Goal: Information Seeking & Learning: Learn about a topic

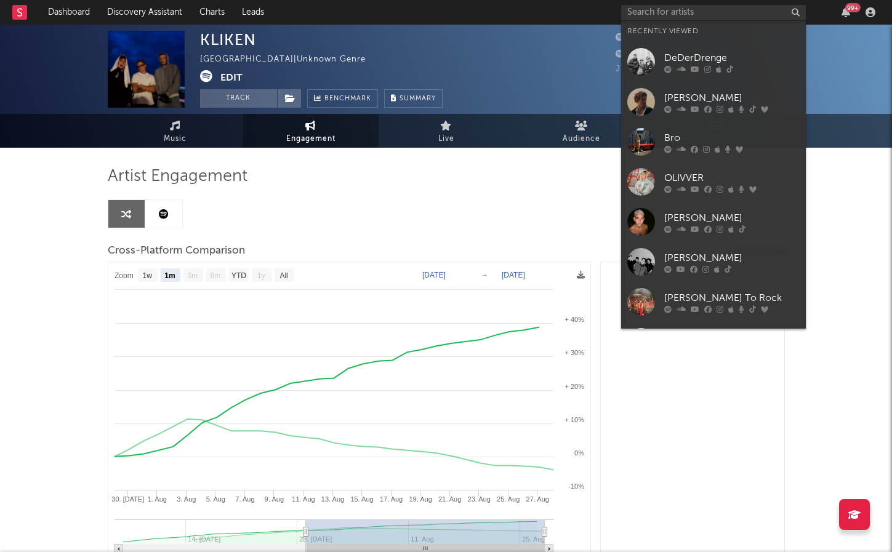
select select "1m"
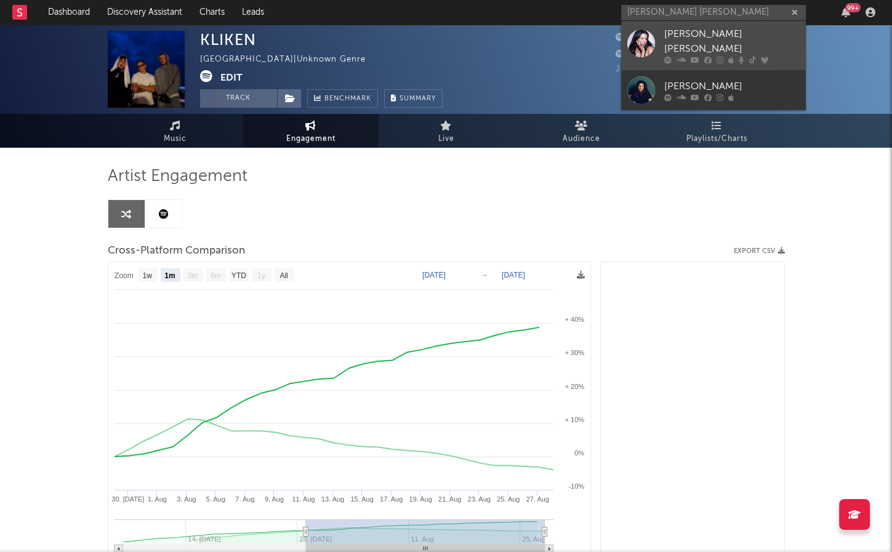
type input "[PERSON_NAME] [PERSON_NAME]"
click at [685, 38] on div "[PERSON_NAME] [PERSON_NAME]" at bounding box center [731, 42] width 135 height 30
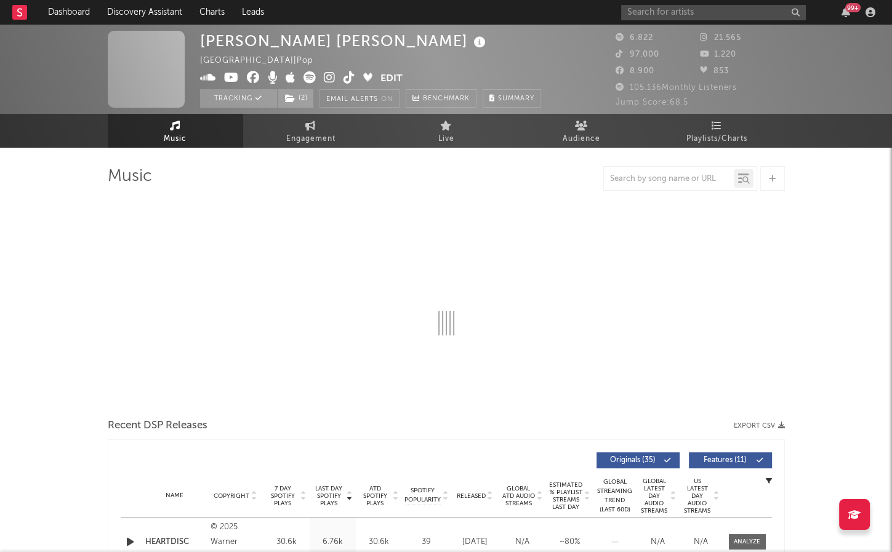
select select "6m"
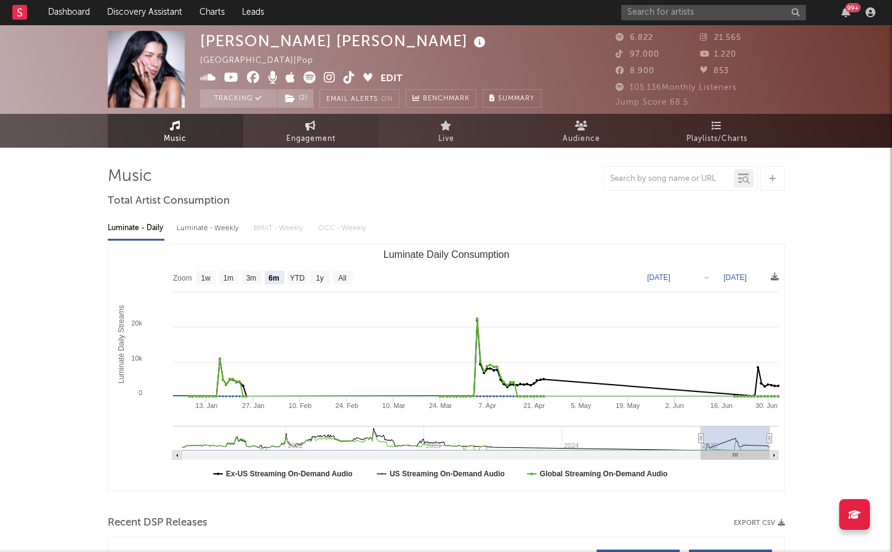
click at [322, 129] on link "Engagement" at bounding box center [310, 131] width 135 height 34
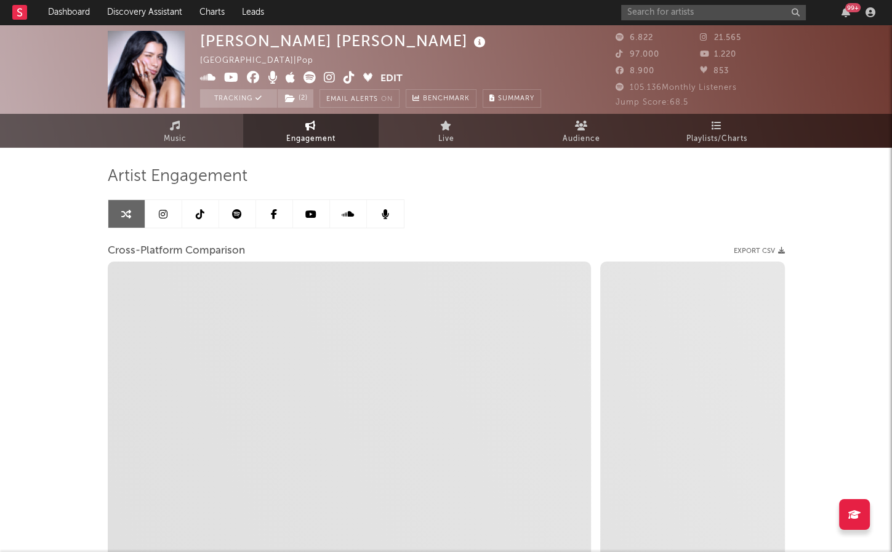
select select "1w"
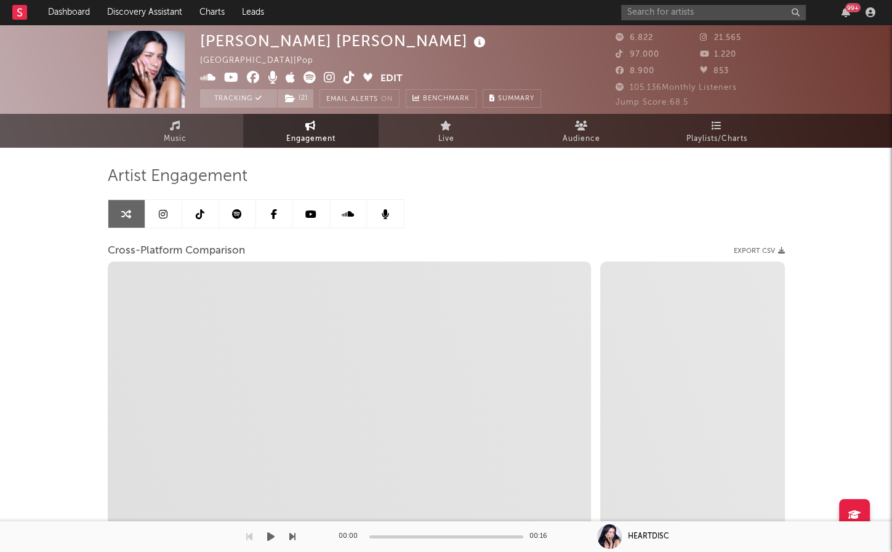
select select "1m"
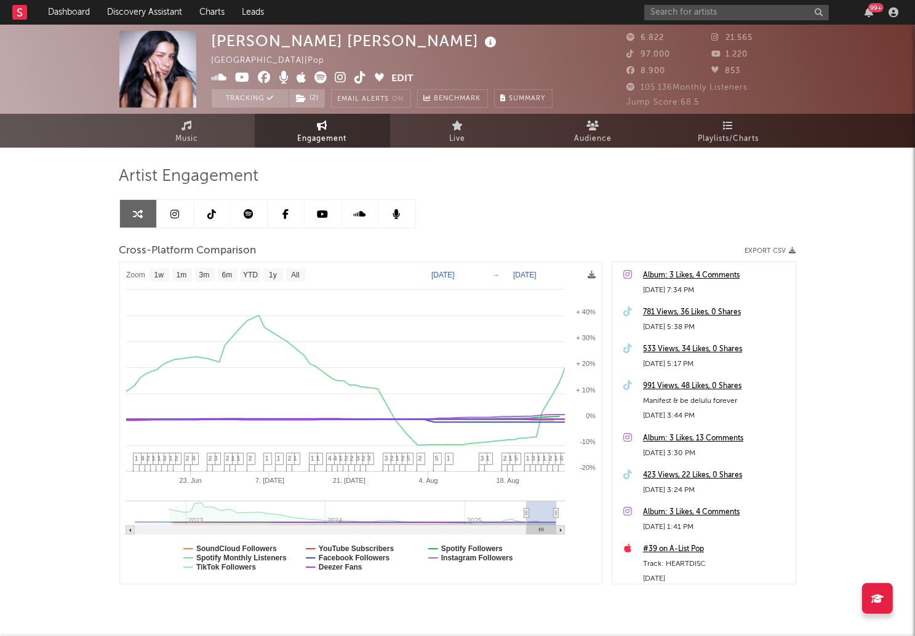
type input "[DATE]"
select select "3m"
type input "[DATE]"
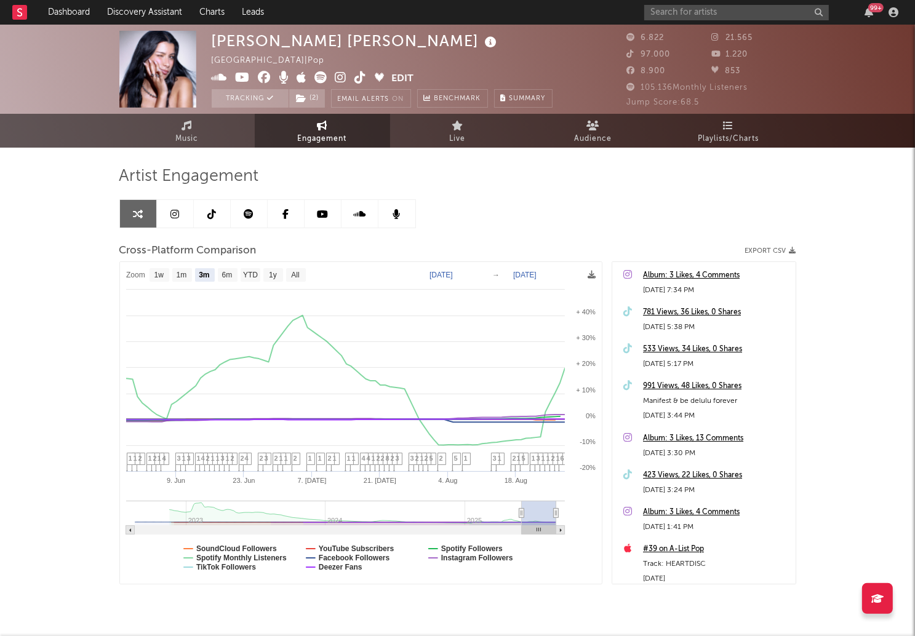
select select "3m"
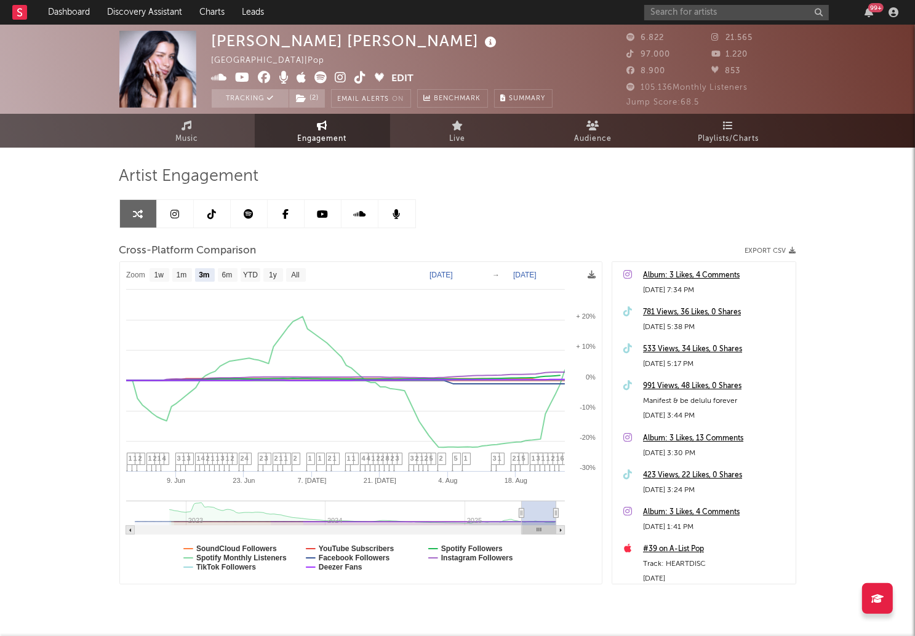
drag, startPoint x: 545, startPoint y: 512, endPoint x: 521, endPoint y: 514, distance: 23.5
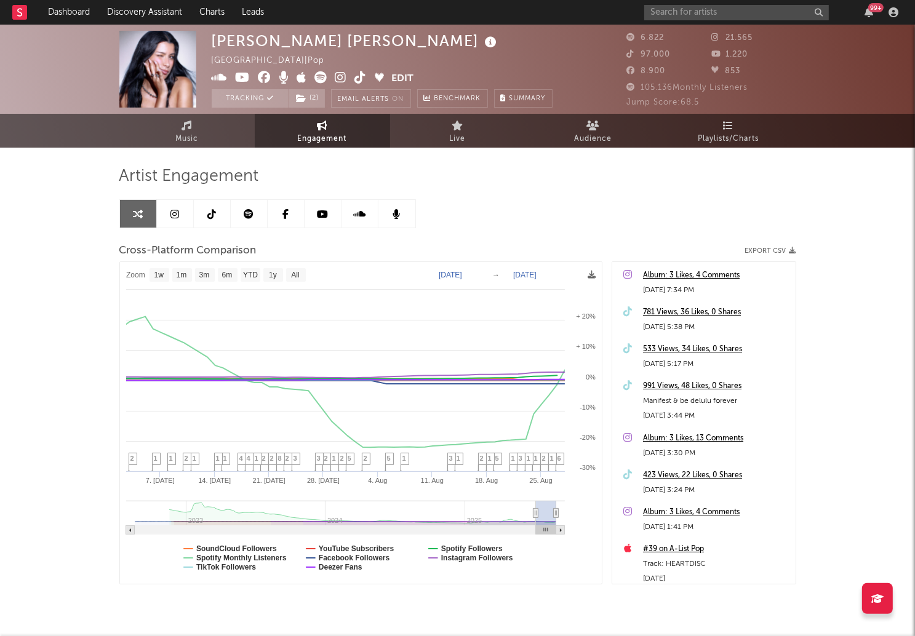
type input "[DATE]"
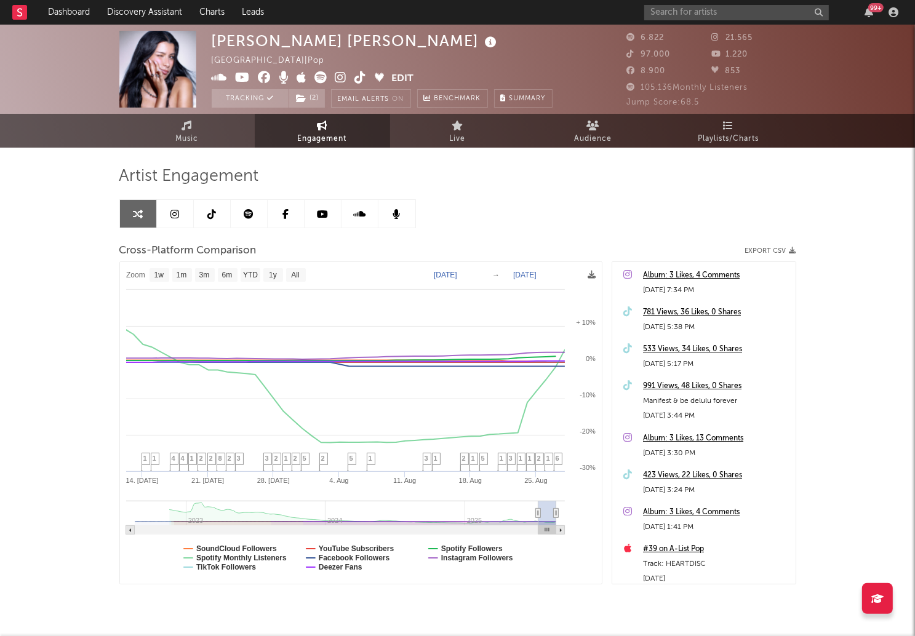
select select "1w"
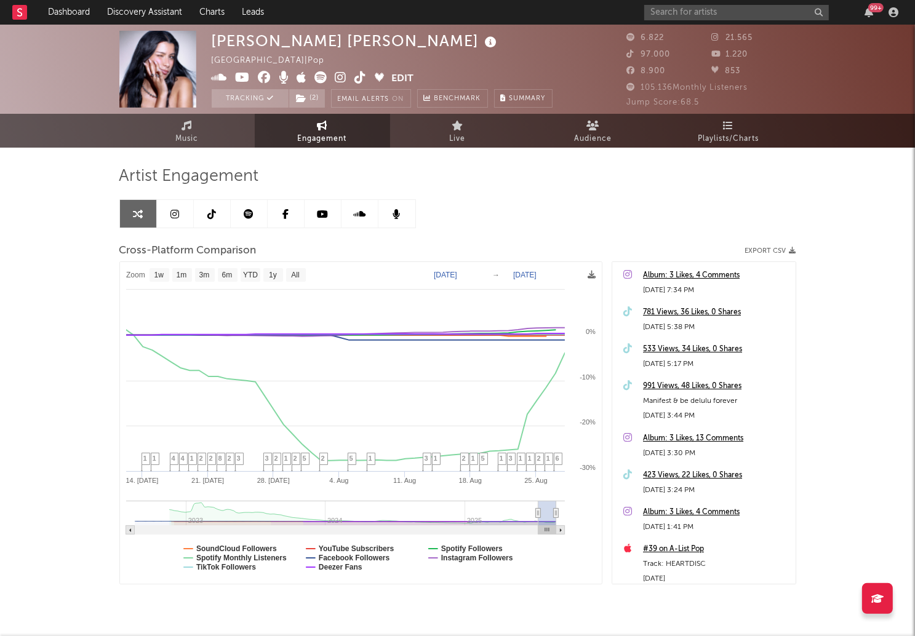
drag, startPoint x: 521, startPoint y: 514, endPoint x: 543, endPoint y: 512, distance: 21.7
type input "[DATE]"
select select "3m"
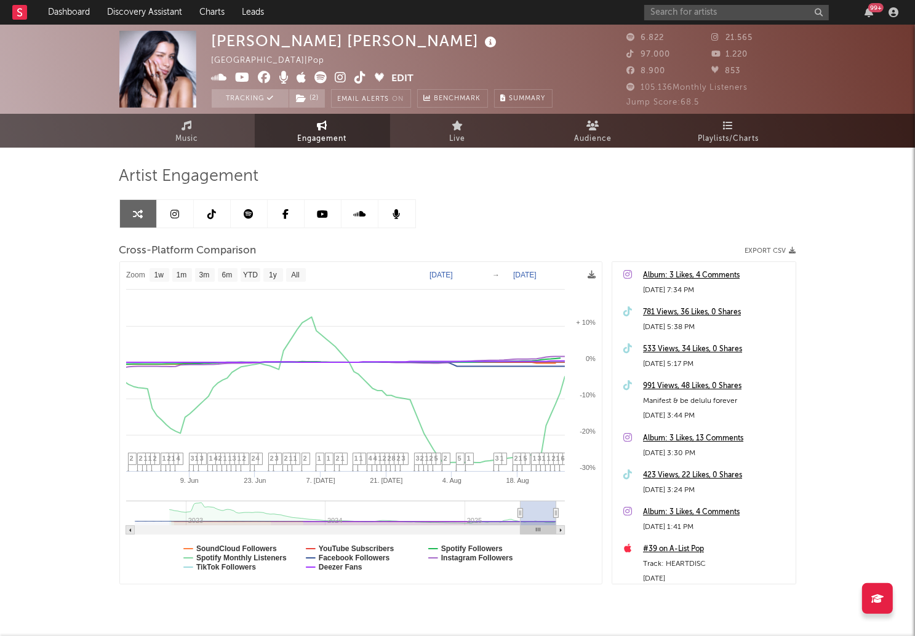
type input "[DATE]"
select select "1w"
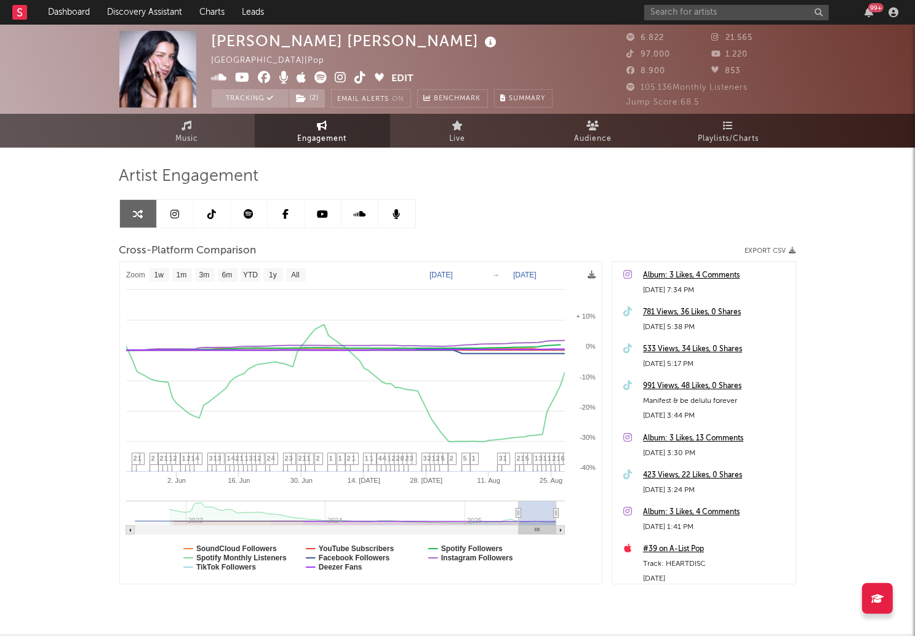
drag, startPoint x: 537, startPoint y: 513, endPoint x: 518, endPoint y: 514, distance: 18.5
